Goal: Check status

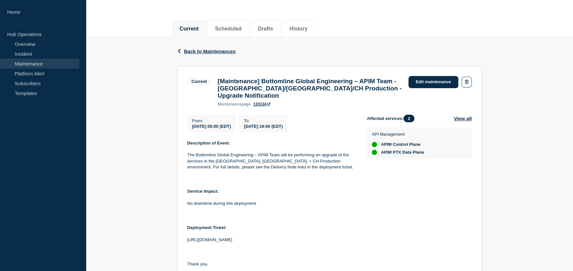
scroll to position [66, 0]
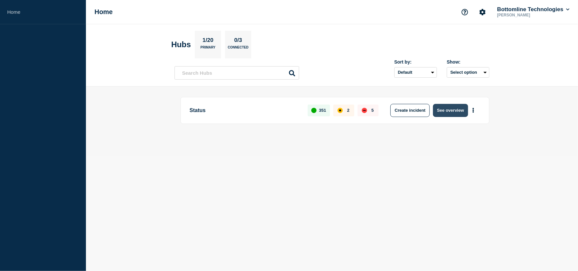
click at [444, 111] on button "See overview" at bounding box center [450, 110] width 35 height 13
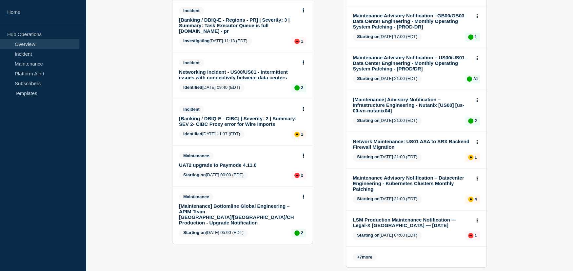
scroll to position [264, 0]
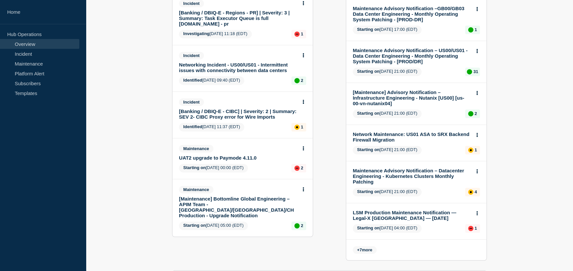
click at [240, 204] on link "[Maintenance] Bottomline Global Engineering – APIM Team - [GEOGRAPHIC_DATA]/[GE…" at bounding box center [238, 207] width 118 height 22
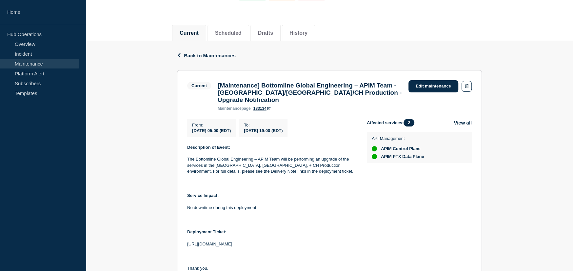
scroll to position [66, 0]
